Goal: Information Seeking & Learning: Learn about a topic

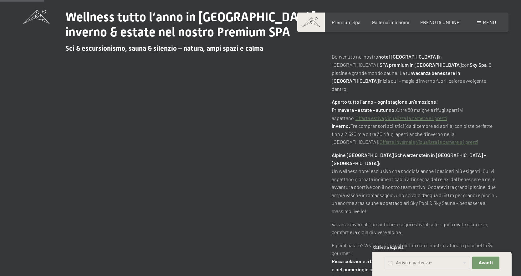
click at [490, 23] on span "Menu" at bounding box center [489, 22] width 13 height 6
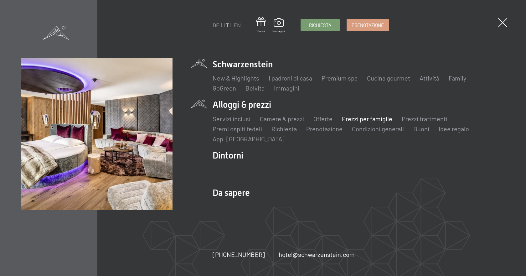
click at [369, 117] on link "Prezzi per famiglie" at bounding box center [367, 119] width 50 height 8
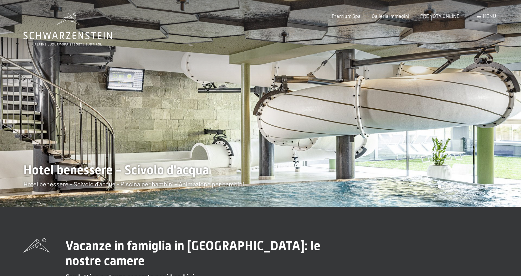
drag, startPoint x: 441, startPoint y: 137, endPoint x: 375, endPoint y: 133, distance: 65.8
click at [382, 130] on div at bounding box center [391, 103] width 261 height 207
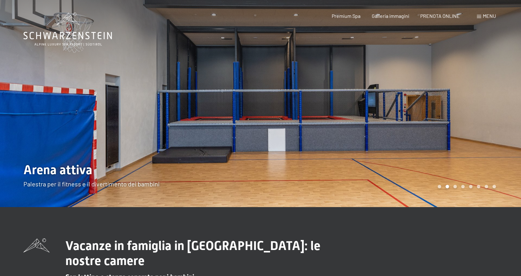
drag, startPoint x: 359, startPoint y: 159, endPoint x: 360, endPoint y: 128, distance: 30.7
click at [360, 128] on div at bounding box center [391, 103] width 261 height 207
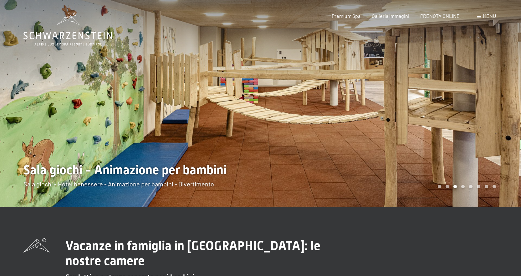
click at [394, 161] on div at bounding box center [391, 103] width 261 height 207
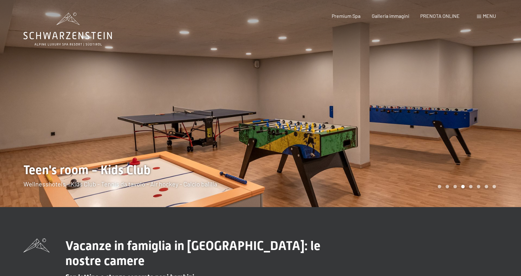
drag, startPoint x: 376, startPoint y: 159, endPoint x: 363, endPoint y: 158, distance: 13.2
click at [365, 158] on div at bounding box center [391, 103] width 261 height 207
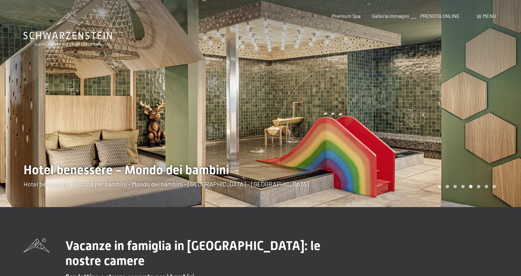
drag, startPoint x: 370, startPoint y: 153, endPoint x: 354, endPoint y: 153, distance: 16.0
click at [363, 153] on div at bounding box center [391, 103] width 261 height 207
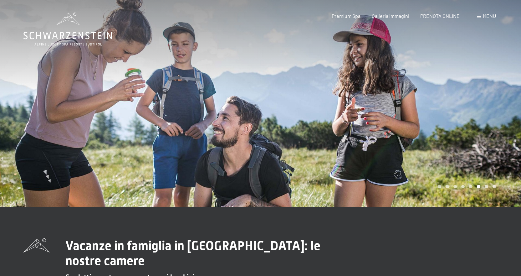
drag, startPoint x: 366, startPoint y: 153, endPoint x: 342, endPoint y: 153, distance: 23.8
click at [346, 153] on div at bounding box center [391, 103] width 261 height 207
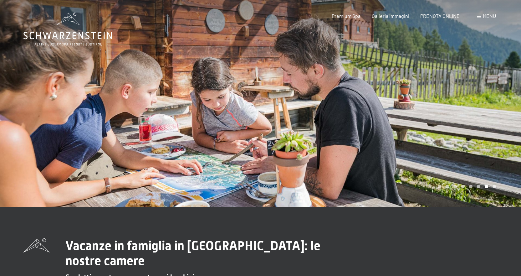
drag, startPoint x: 331, startPoint y: 155, endPoint x: 313, endPoint y: 155, distance: 18.5
click at [321, 155] on div at bounding box center [391, 103] width 261 height 207
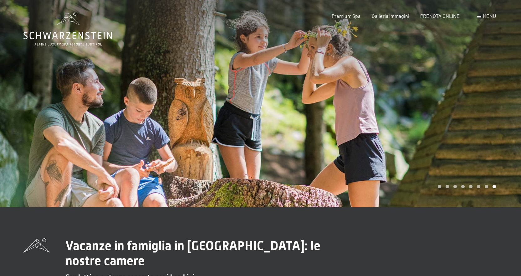
drag, startPoint x: 326, startPoint y: 157, endPoint x: 310, endPoint y: 157, distance: 16.0
click at [311, 157] on div at bounding box center [391, 103] width 261 height 207
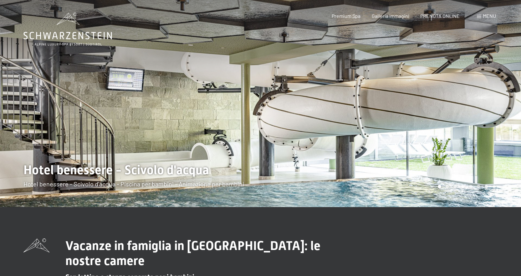
click at [340, 160] on div at bounding box center [391, 103] width 261 height 207
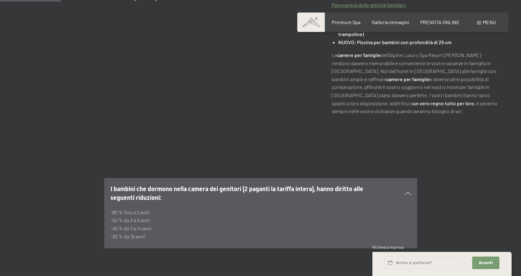
scroll to position [313, 0]
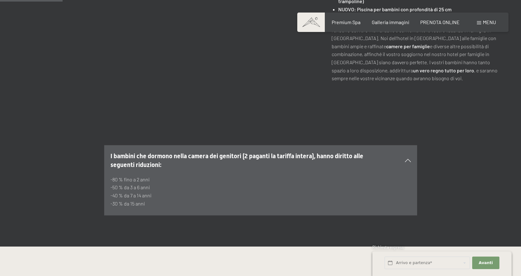
click at [126, 175] on p "-80 % fino a 2 anni -50 % da 3 a 6 anni -40 % da 7 a 14 anni -30 % da 15 anni" at bounding box center [261, 191] width 301 height 32
drag, startPoint x: 143, startPoint y: 166, endPoint x: 170, endPoint y: 179, distance: 30.1
click at [144, 175] on p "-80 % fino a 2 anni -50 % da 3 a 6 anni -40 % da 7 a 14 anni -30 % da 15 anni" at bounding box center [261, 191] width 301 height 32
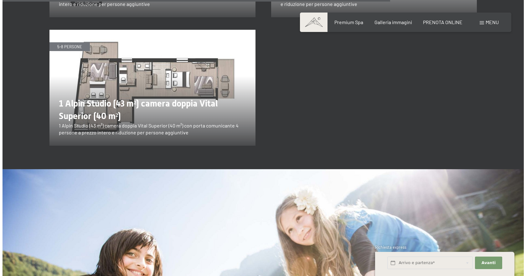
scroll to position [0, 0]
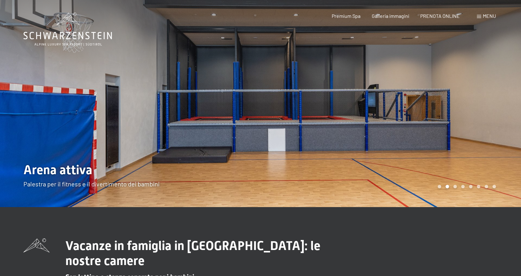
drag, startPoint x: 481, startPoint y: 41, endPoint x: 482, endPoint y: 37, distance: 4.3
click at [481, 40] on div at bounding box center [391, 103] width 261 height 207
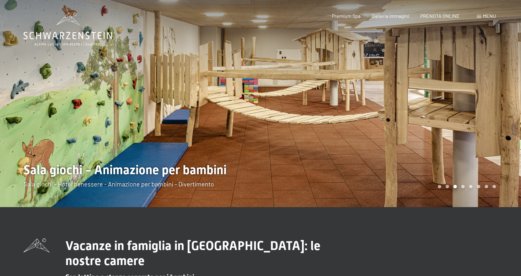
click at [488, 16] on span "Menu" at bounding box center [489, 16] width 13 height 6
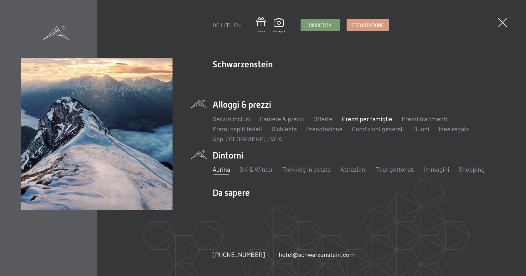
click at [223, 167] on link "Aurina" at bounding box center [222, 169] width 18 height 8
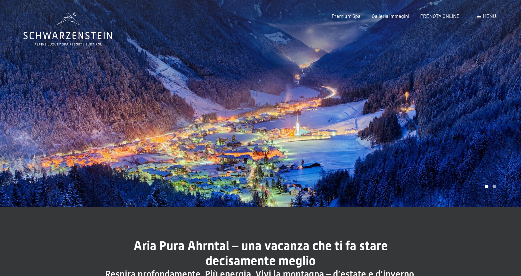
drag, startPoint x: 402, startPoint y: 165, endPoint x: 254, endPoint y: 161, distance: 148.4
click at [300, 161] on div at bounding box center [391, 103] width 261 height 207
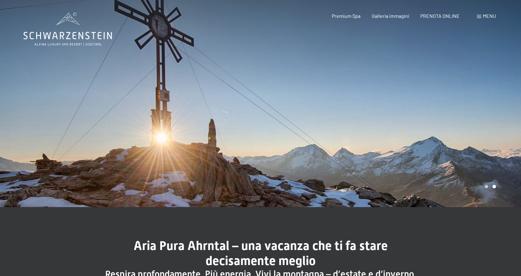
drag, startPoint x: 164, startPoint y: 154, endPoint x: 280, endPoint y: 161, distance: 115.7
click at [256, 160] on div at bounding box center [130, 103] width 261 height 207
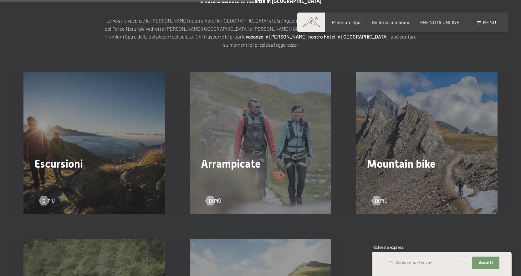
scroll to position [877, 0]
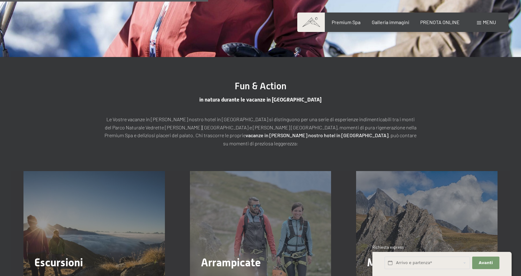
click at [78, 256] on span "Escursioni" at bounding box center [58, 262] width 49 height 13
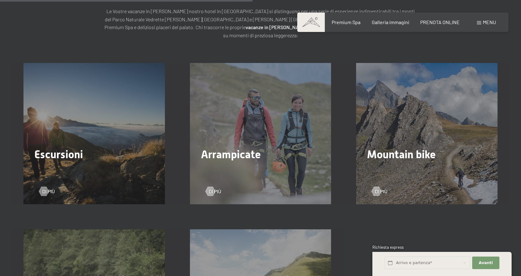
scroll to position [1064, 0]
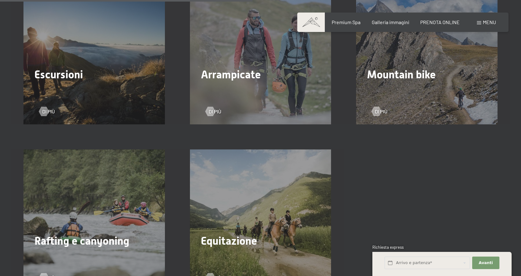
click at [52, 99] on div "Di più" at bounding box center [94, 107] width 110 height 16
click at [51, 108] on span "Di più" at bounding box center [55, 111] width 13 height 7
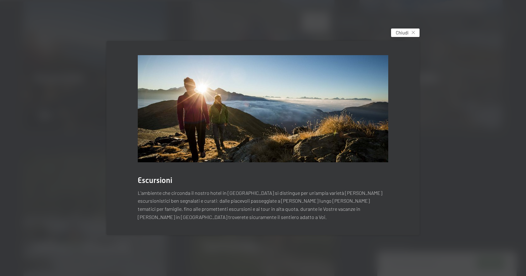
click at [406, 33] on span "Chiudi" at bounding box center [402, 32] width 13 height 7
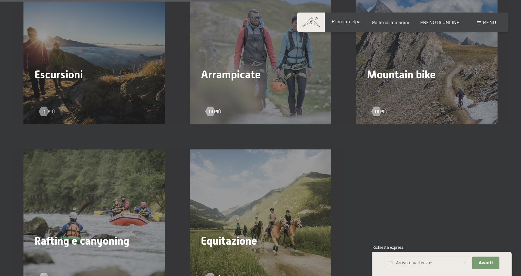
click at [347, 25] on div "Premium Spa" at bounding box center [346, 21] width 29 height 7
click at [347, 21] on span "Premium Spa" at bounding box center [346, 21] width 29 height 6
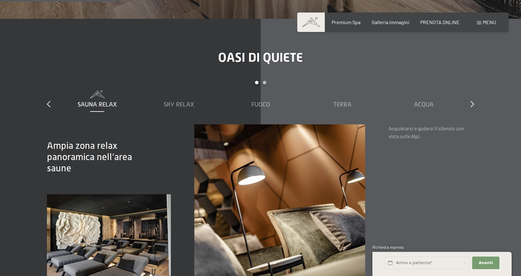
scroll to position [970, 0]
click at [188, 101] on span "Sky Relax" at bounding box center [179, 104] width 31 height 7
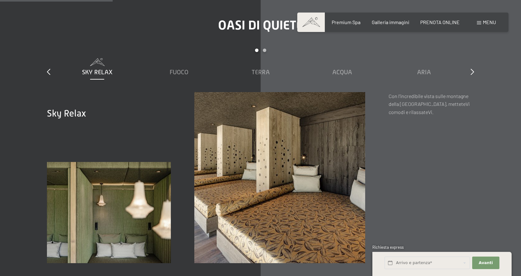
scroll to position [1002, 0]
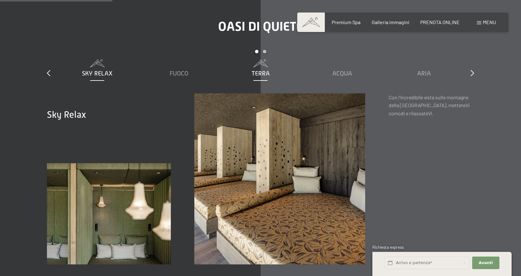
click at [258, 70] on span "Terra" at bounding box center [261, 73] width 18 height 7
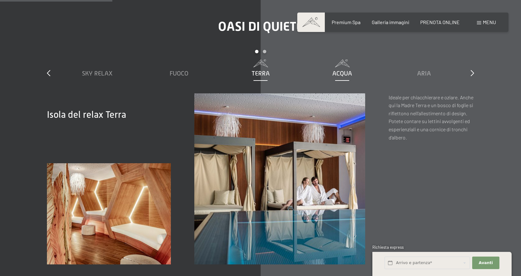
click at [347, 69] on div "Acqua" at bounding box center [342, 73] width 75 height 9
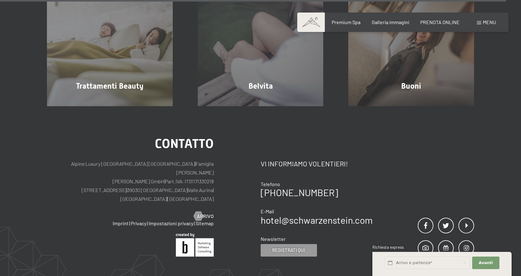
scroll to position [3852, 0]
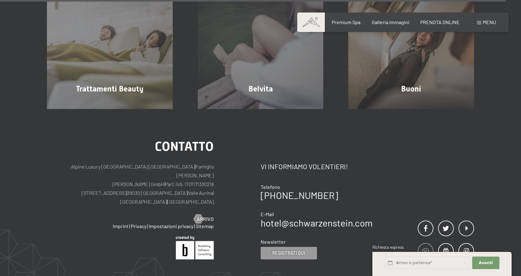
click at [425, 243] on span at bounding box center [426, 251] width 16 height 16
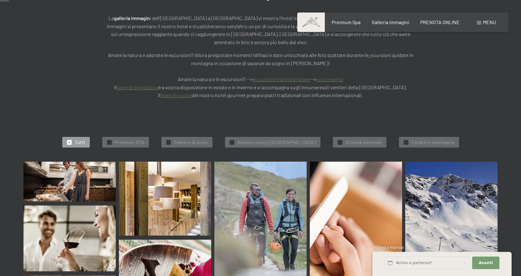
scroll to position [125, 0]
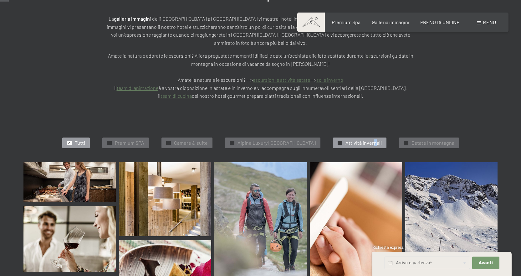
click at [381, 139] on span "Attivitá invernali" at bounding box center [364, 142] width 36 height 7
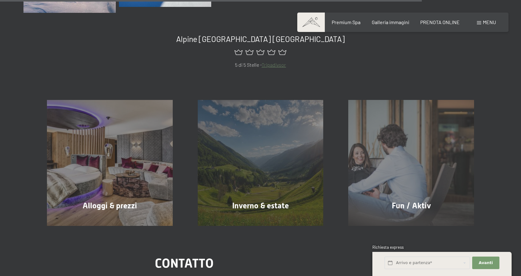
scroll to position [972, 0]
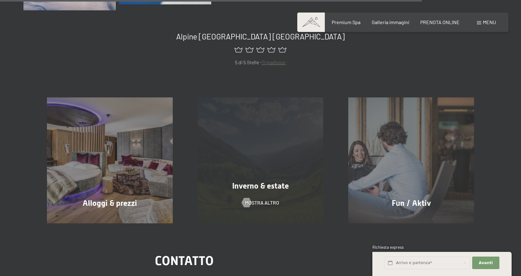
click at [306, 180] on div "Inverno & estate" at bounding box center [260, 185] width 151 height 11
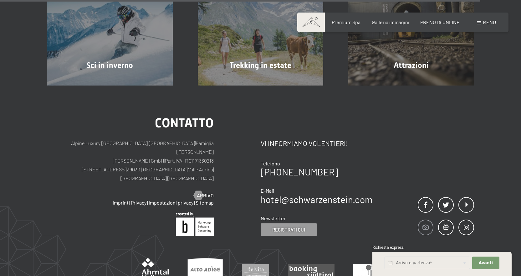
scroll to position [1973, 0]
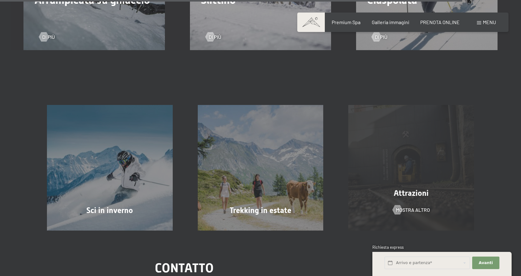
click at [431, 200] on div "Attrazioni mostra altro" at bounding box center [411, 168] width 151 height 126
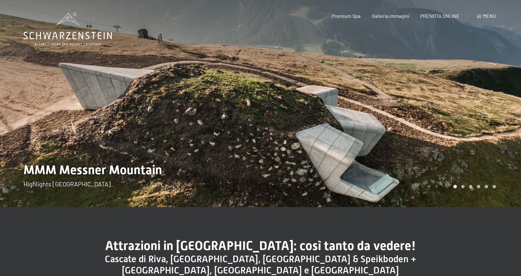
drag, startPoint x: 462, startPoint y: 151, endPoint x: 401, endPoint y: 156, distance: 60.9
click at [421, 155] on div at bounding box center [391, 103] width 261 height 207
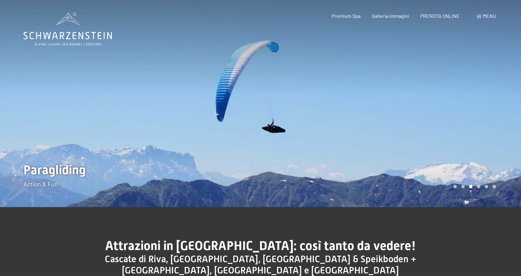
drag, startPoint x: 441, startPoint y: 160, endPoint x: 371, endPoint y: 160, distance: 70.1
click at [377, 160] on div at bounding box center [391, 103] width 261 height 207
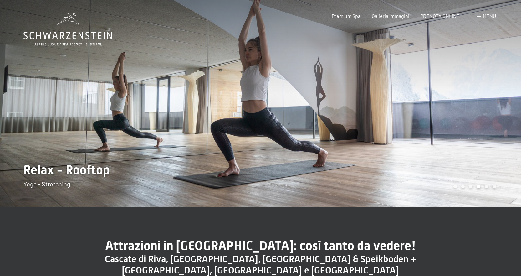
drag, startPoint x: 423, startPoint y: 160, endPoint x: 352, endPoint y: 160, distance: 70.4
click at [358, 160] on div at bounding box center [391, 103] width 261 height 207
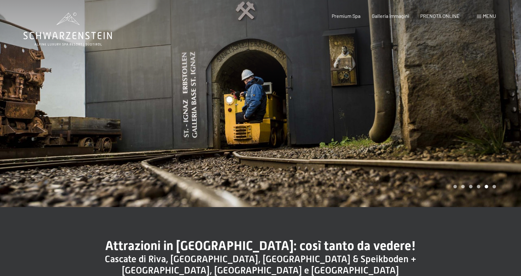
drag, startPoint x: 414, startPoint y: 159, endPoint x: 388, endPoint y: 159, distance: 26.9
click at [390, 159] on div at bounding box center [391, 103] width 261 height 207
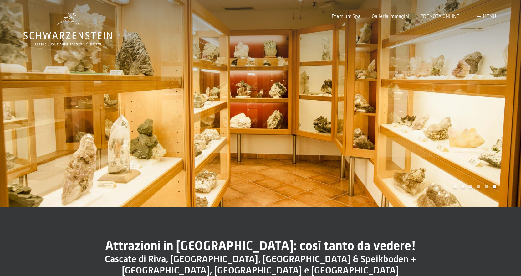
click at [327, 158] on div at bounding box center [391, 103] width 261 height 207
